Goal: Navigation & Orientation: Find specific page/section

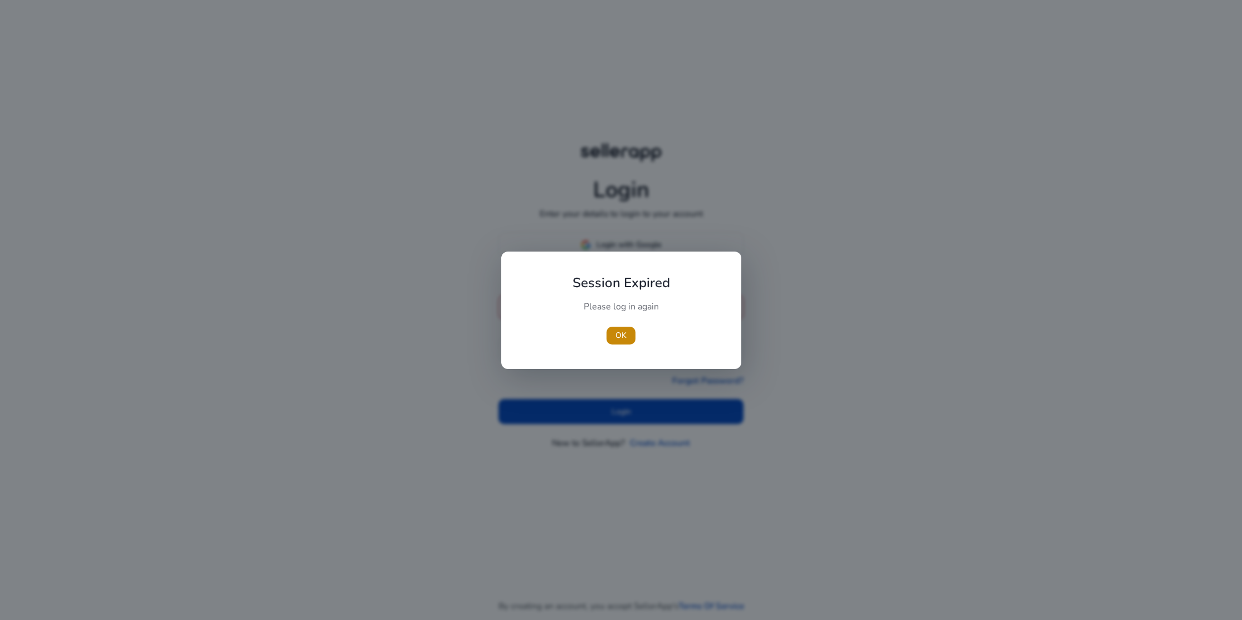
click at [629, 248] on div at bounding box center [621, 310] width 1242 height 620
click at [627, 334] on span "button" at bounding box center [621, 335] width 29 height 27
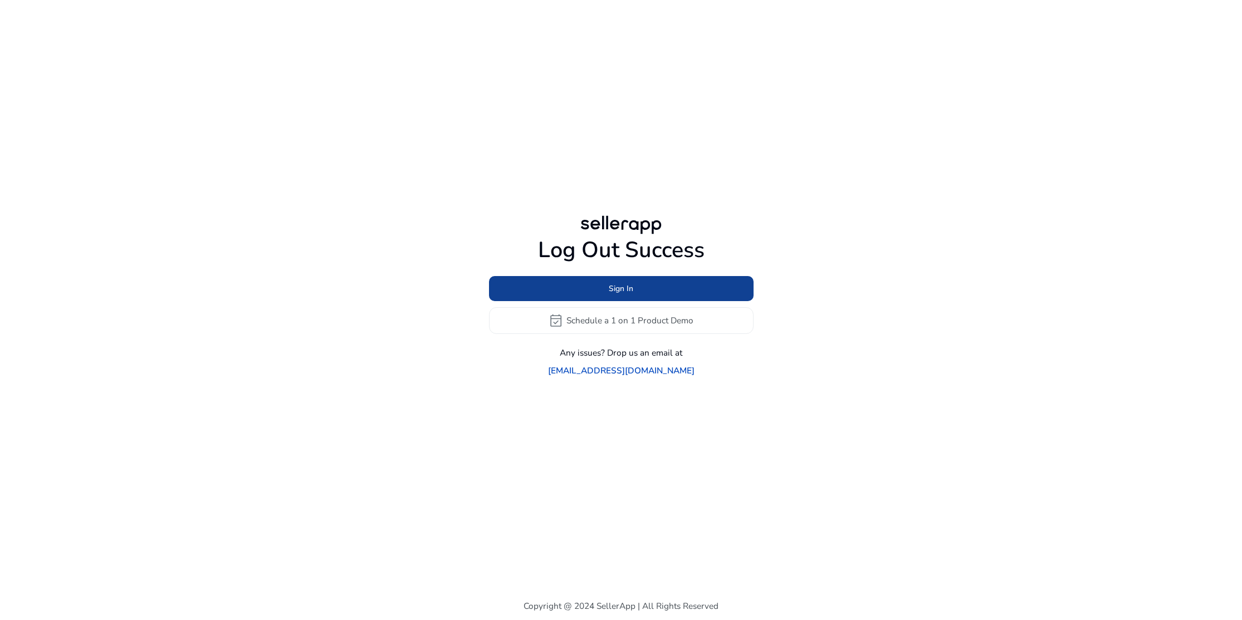
click at [613, 295] on span "Sign In" at bounding box center [621, 289] width 25 height 12
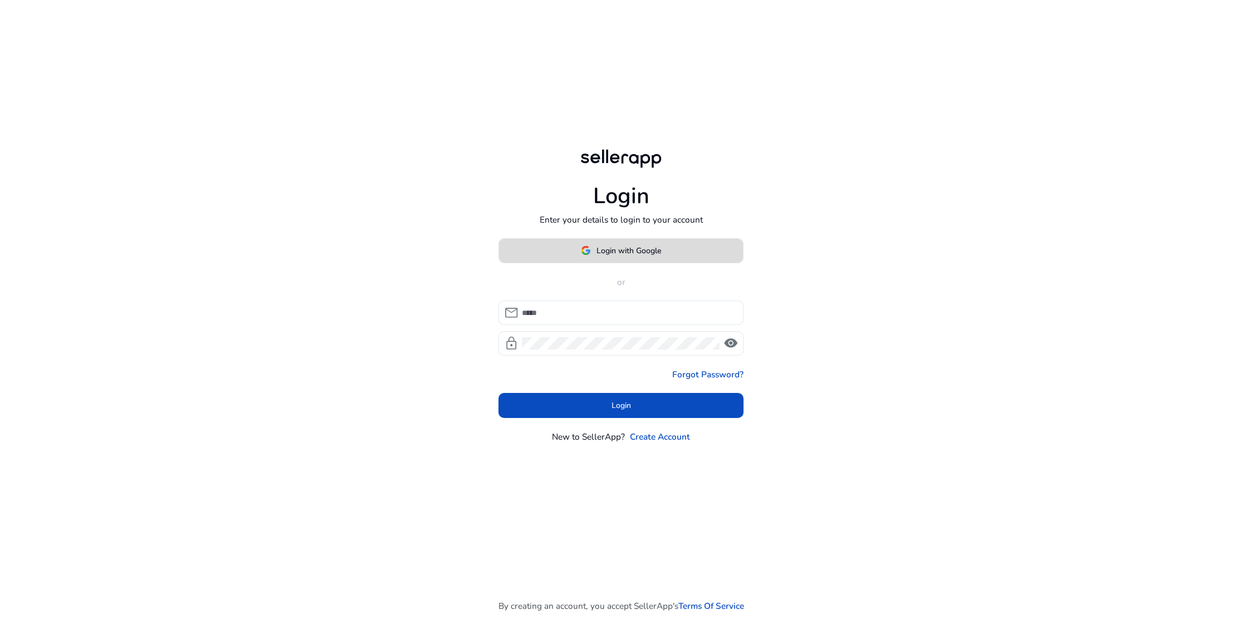
click at [613, 251] on span "Login with Google" at bounding box center [629, 251] width 65 height 12
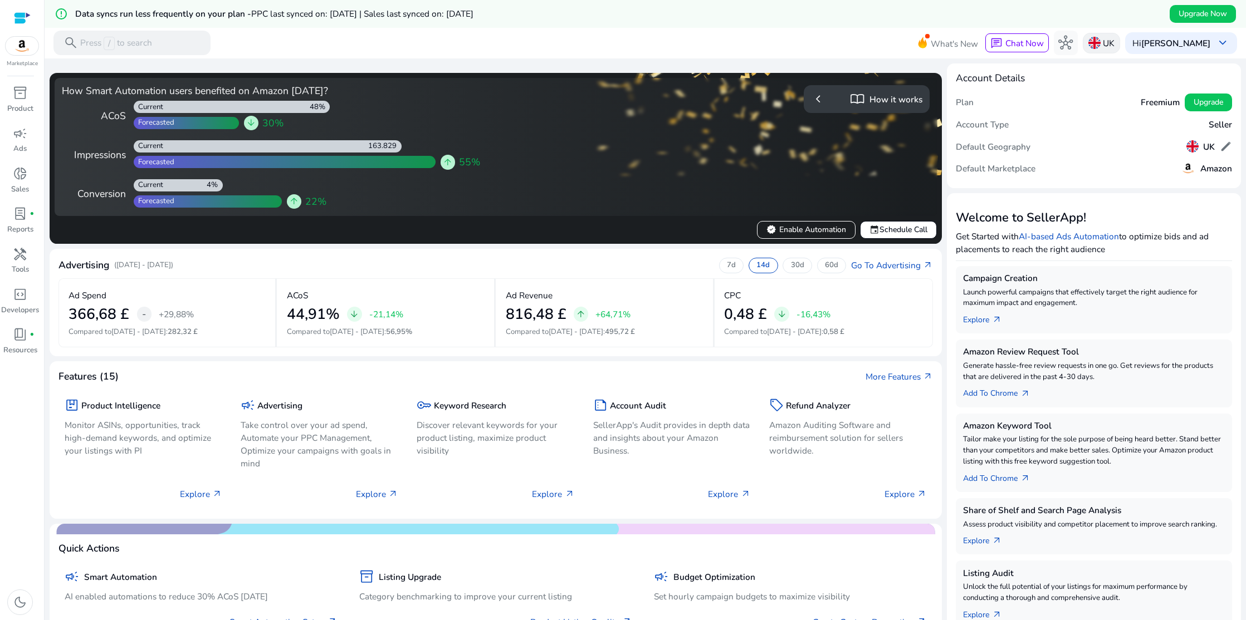
click at [1105, 42] on div "UK" at bounding box center [1101, 43] width 37 height 21
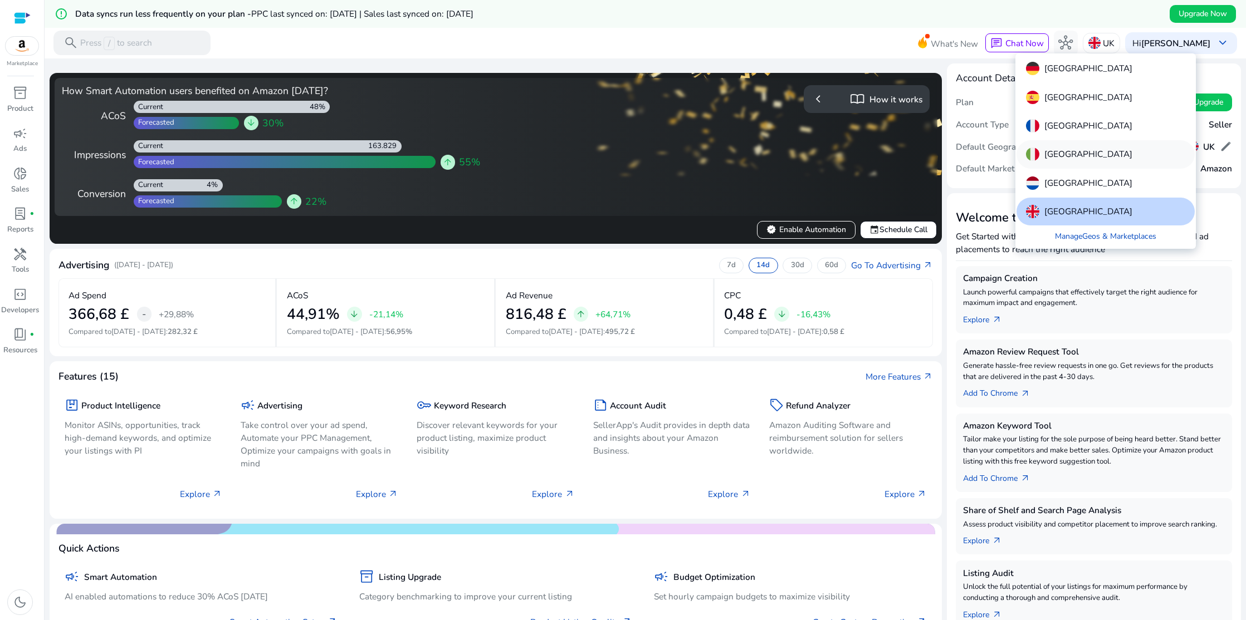
click at [1045, 147] on div "[GEOGRAPHIC_DATA]" at bounding box center [1105, 154] width 178 height 28
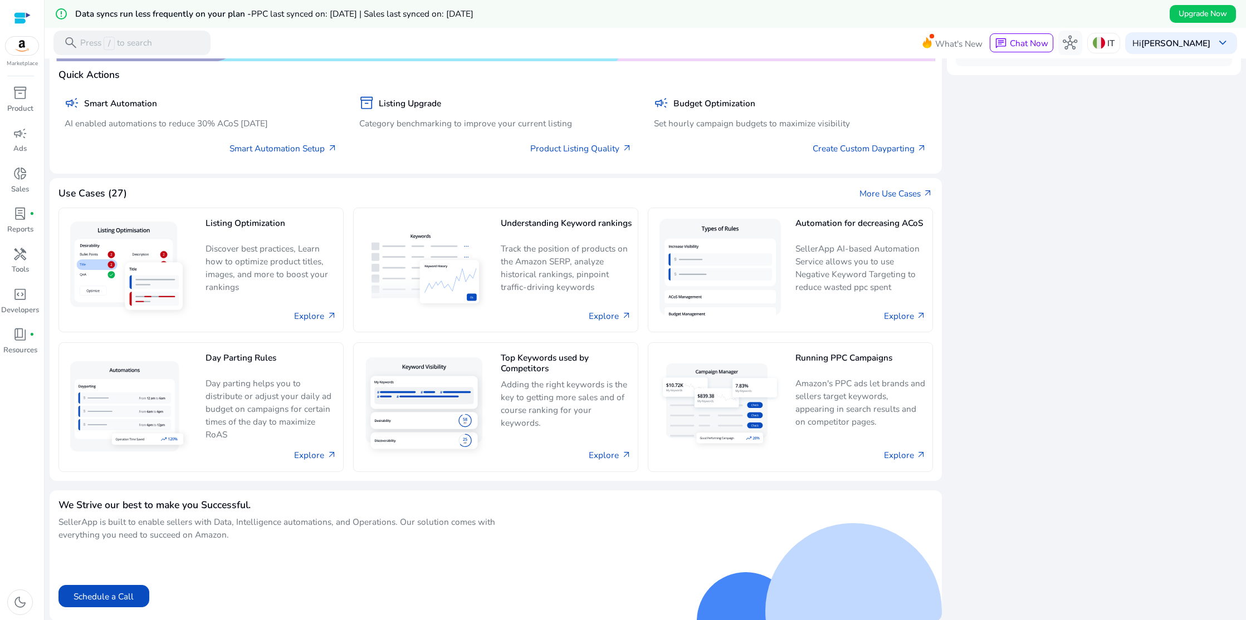
scroll to position [564, 0]
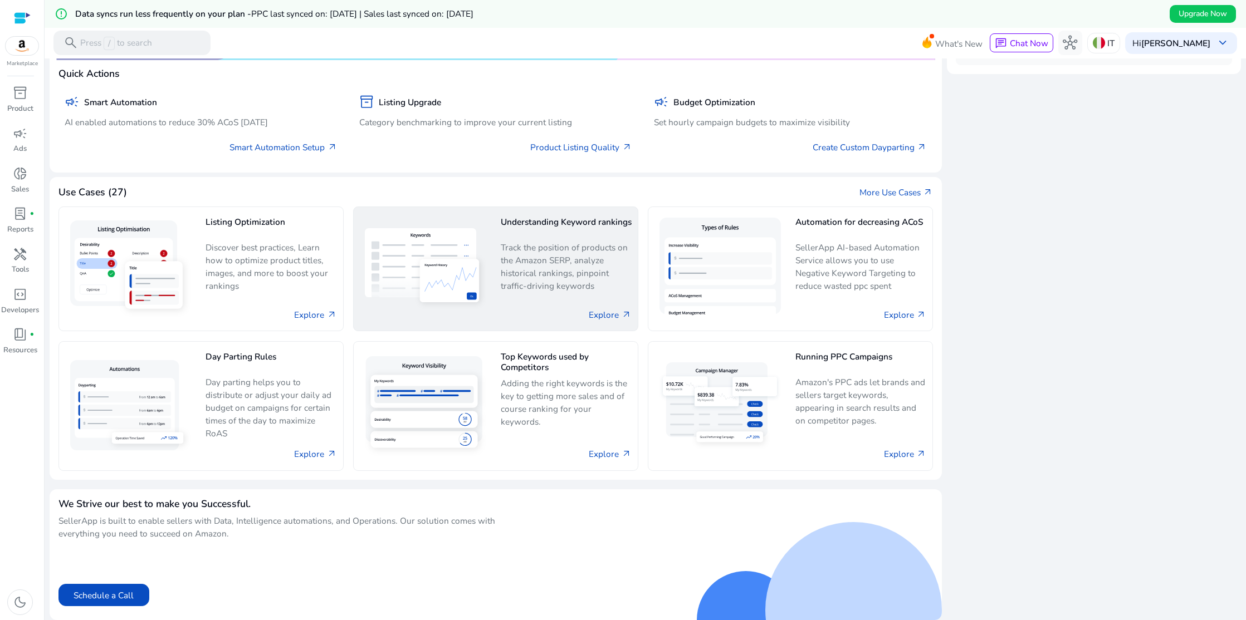
click at [408, 281] on img at bounding box center [425, 269] width 131 height 90
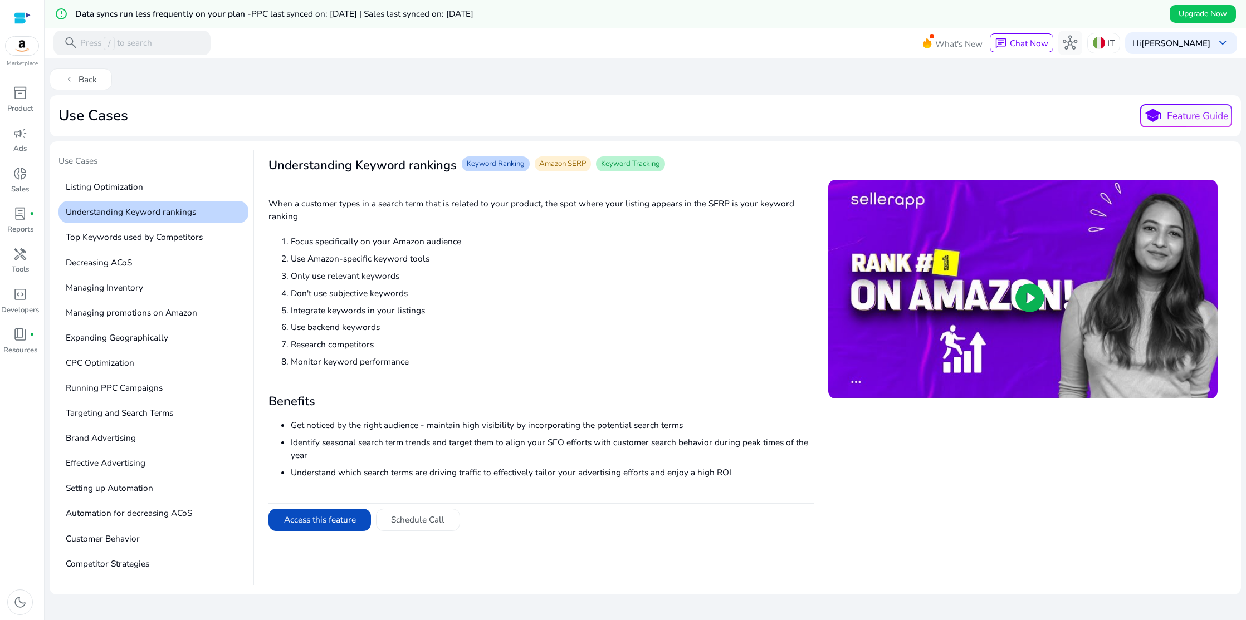
click at [1031, 293] on span "play_circle" at bounding box center [1030, 298] width 35 height 35
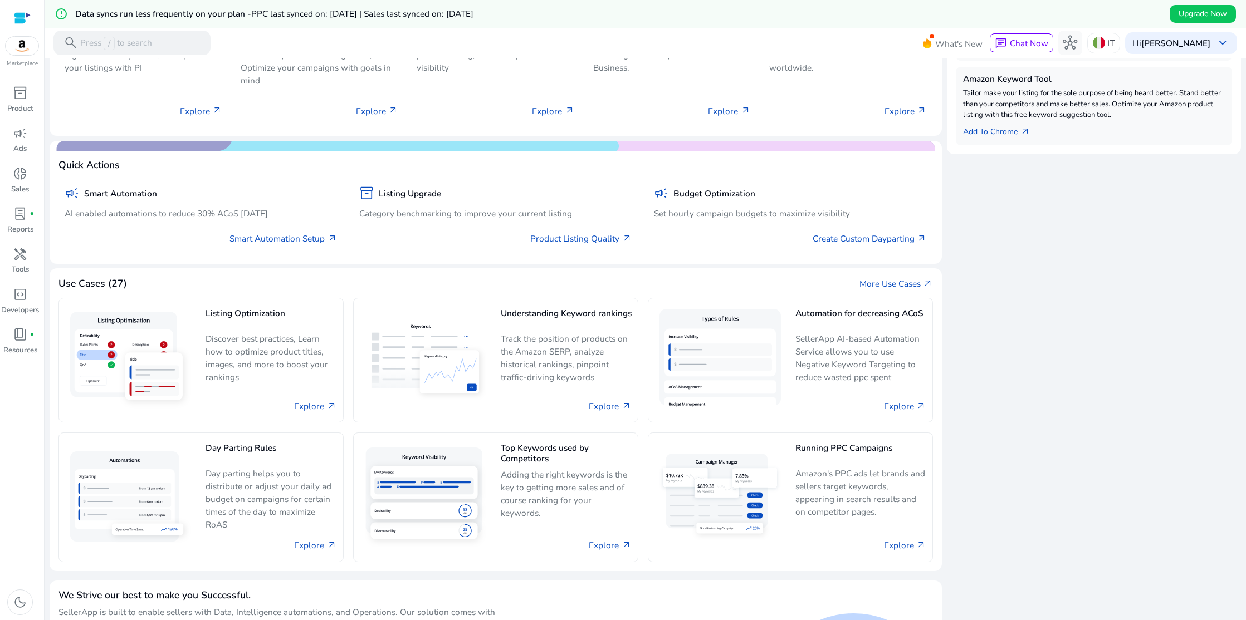
scroll to position [487, 0]
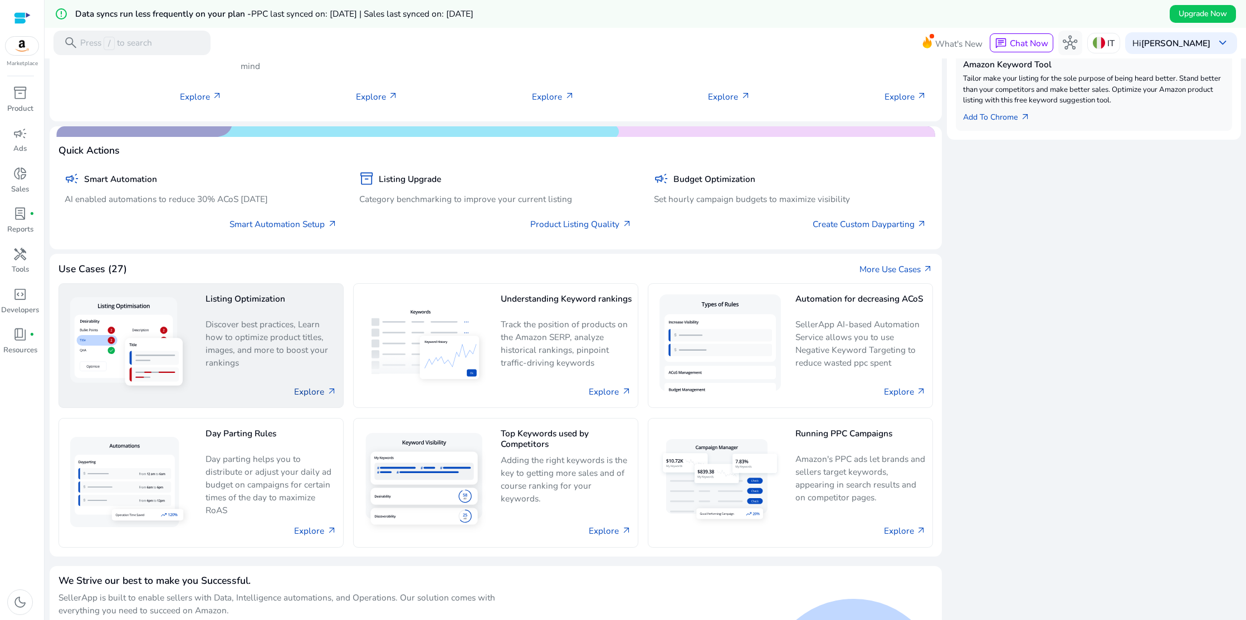
click at [317, 396] on link "Explore arrow_outward" at bounding box center [315, 391] width 42 height 13
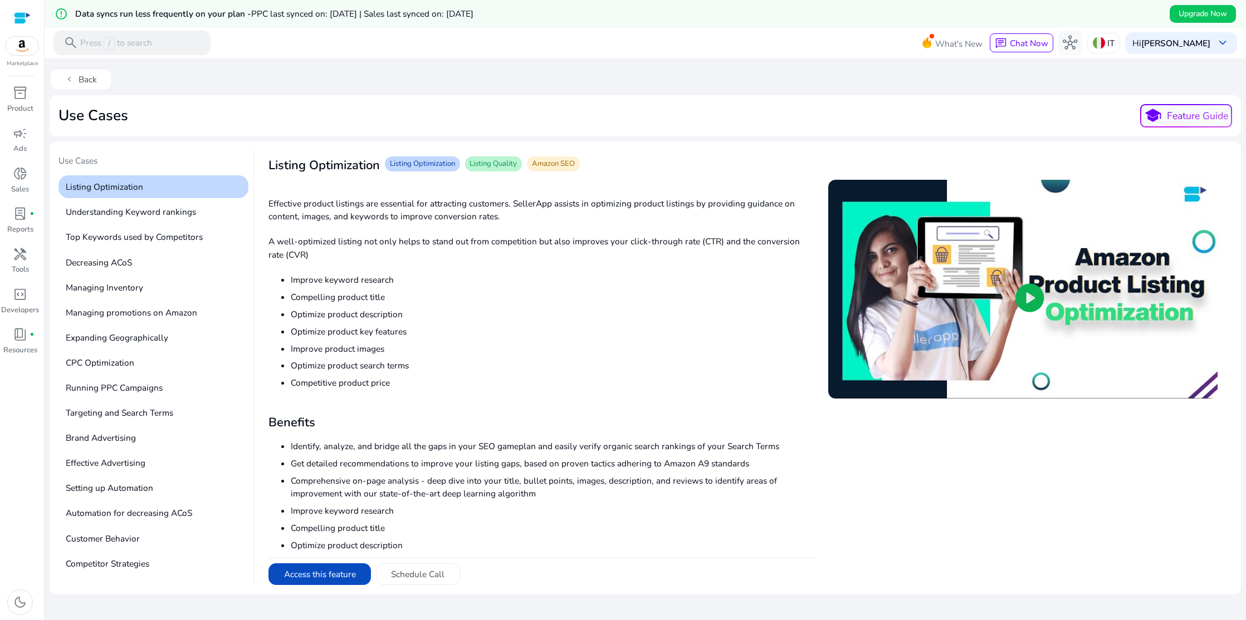
click at [1024, 300] on span "play_circle" at bounding box center [1030, 298] width 35 height 35
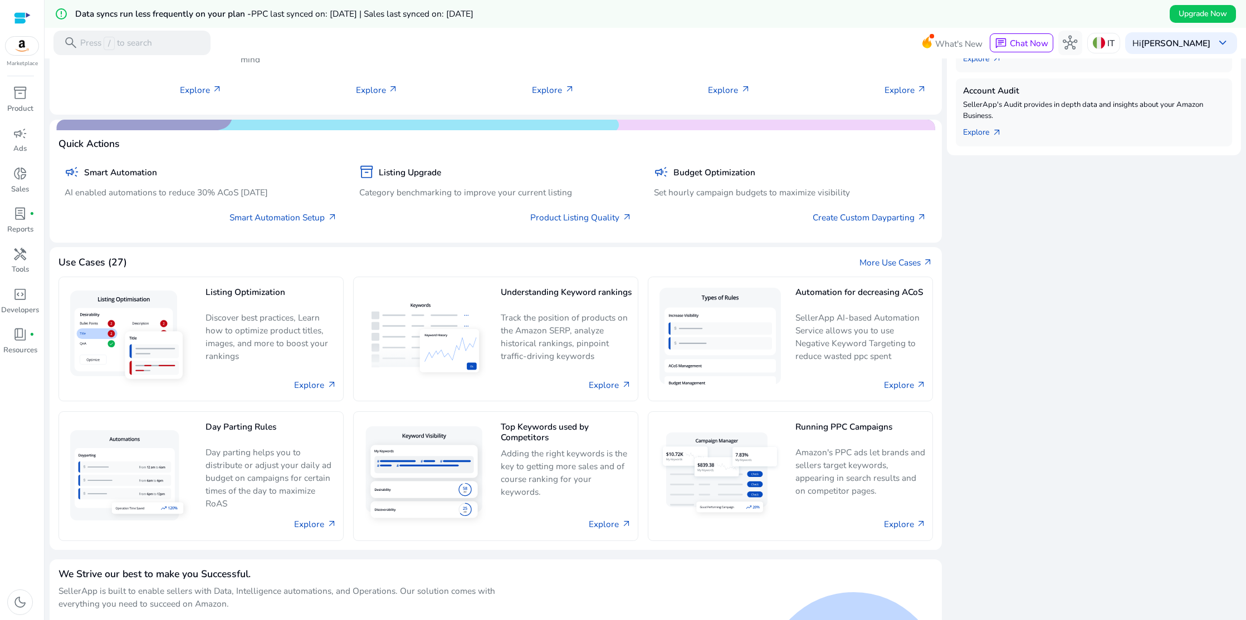
scroll to position [564, 0]
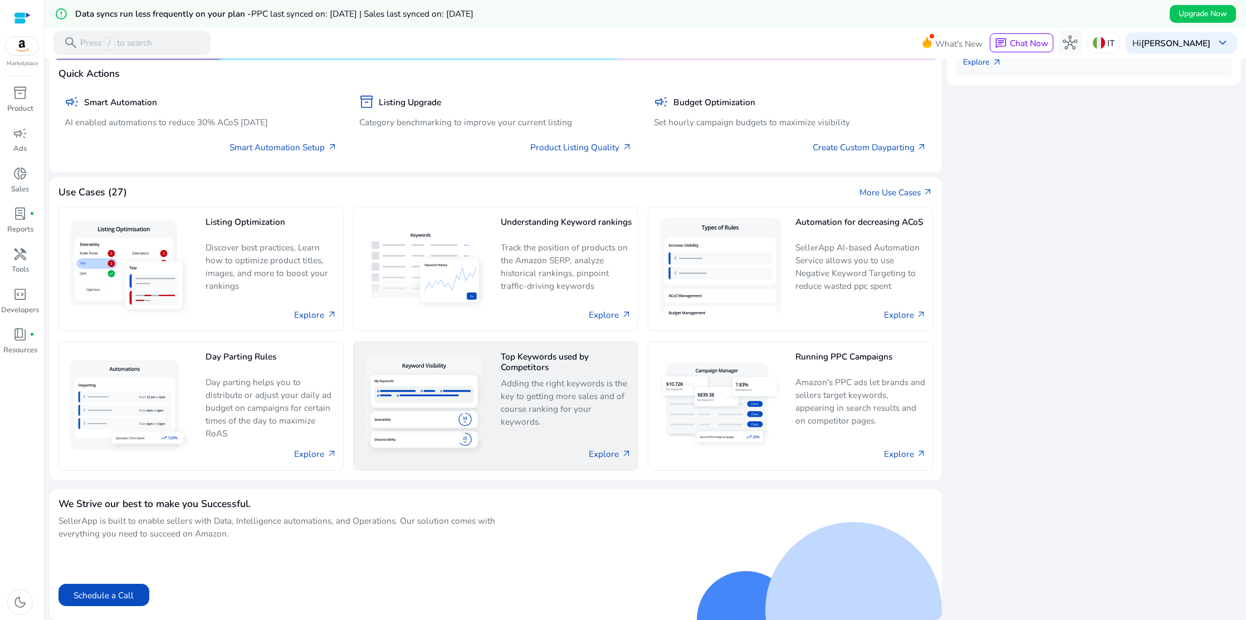
click at [526, 369] on h5 "Top Keywords used by Competitors" at bounding box center [566, 362] width 131 height 21
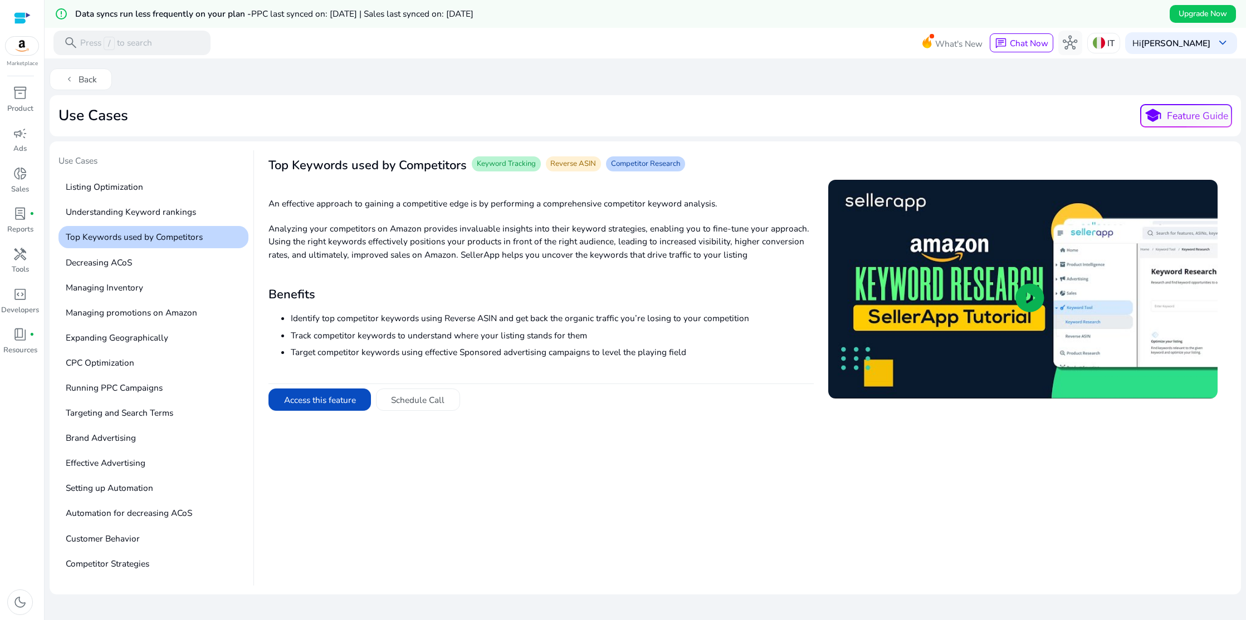
click at [1021, 301] on span "play_circle" at bounding box center [1030, 298] width 35 height 35
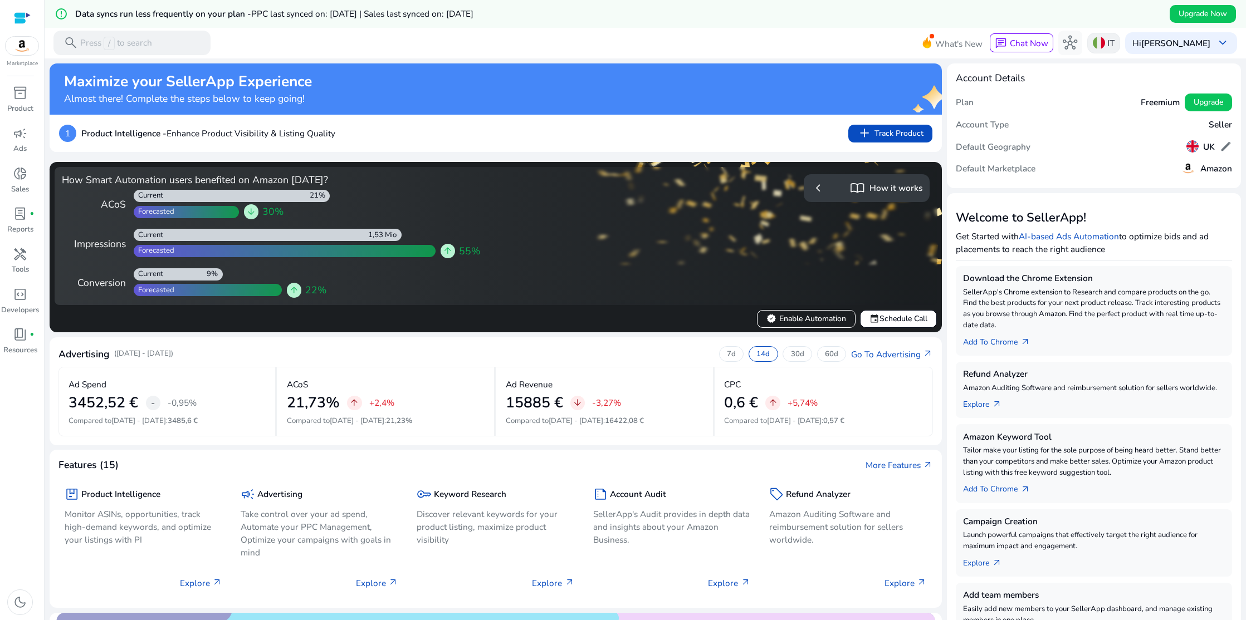
click at [1099, 40] on img at bounding box center [1099, 43] width 12 height 12
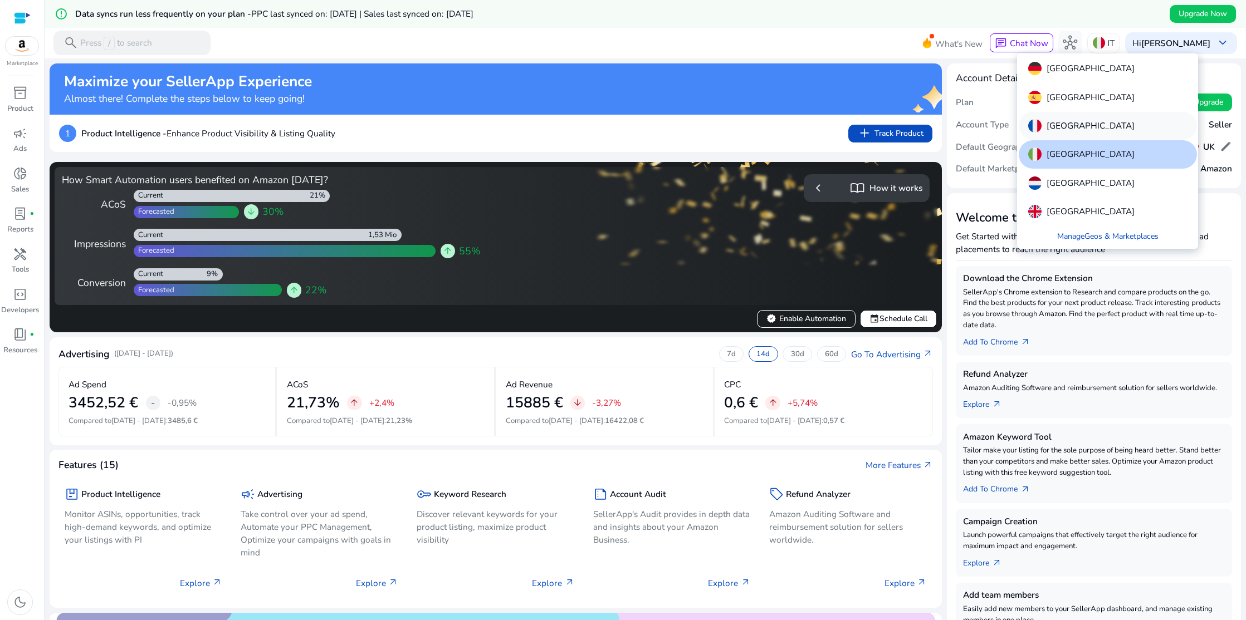
click at [1059, 117] on div "[GEOGRAPHIC_DATA]" at bounding box center [1108, 126] width 178 height 28
